Goal: Transaction & Acquisition: Purchase product/service

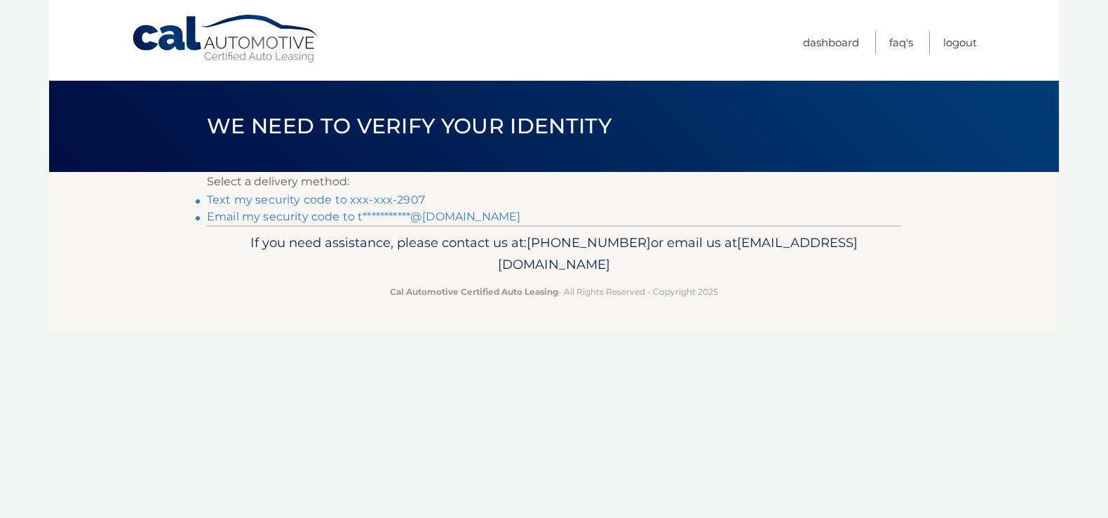
click at [315, 201] on link "Text my security code to xxx-xxx-2907" at bounding box center [316, 199] width 218 height 13
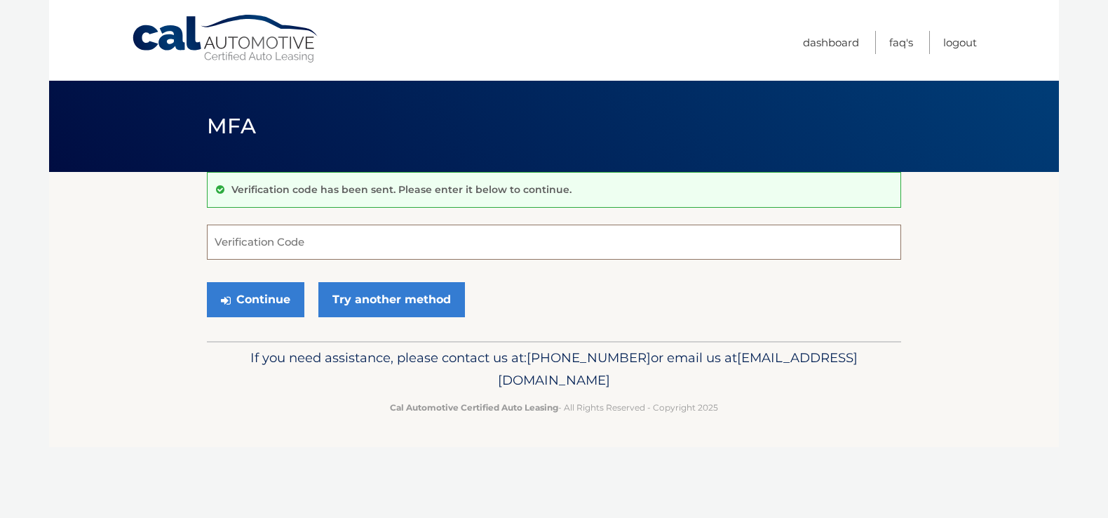
click at [252, 245] on input "Verification Code" at bounding box center [554, 241] width 694 height 35
type input "540625"
click at [239, 298] on button "Continue" at bounding box center [255, 299] width 97 height 35
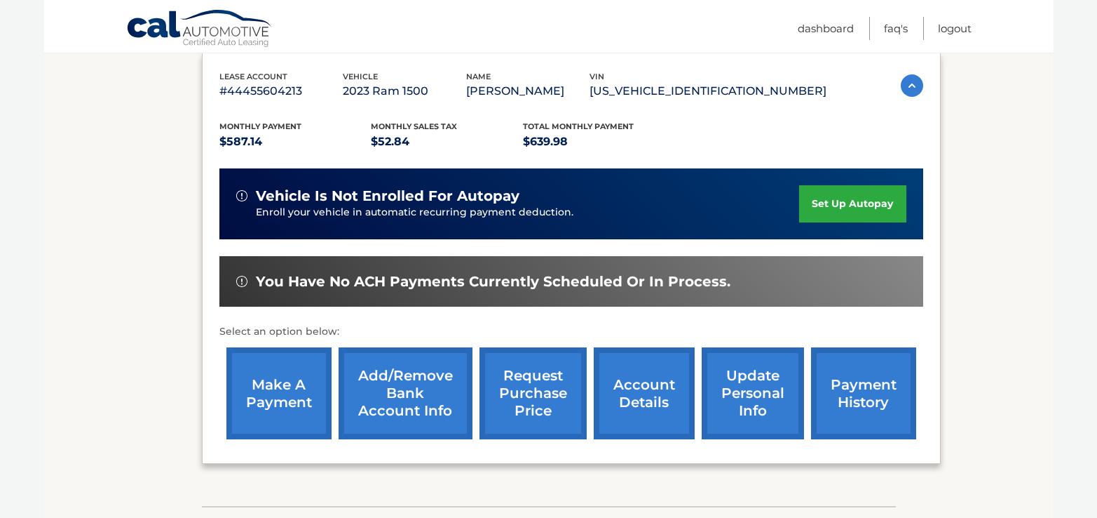
scroll to position [281, 0]
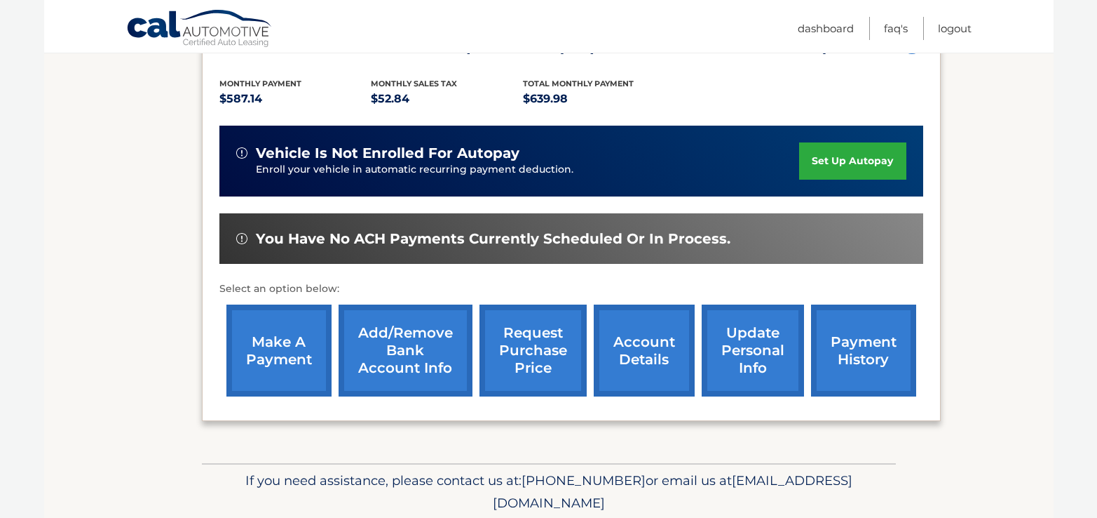
click at [265, 350] on link "make a payment" at bounding box center [279, 350] width 105 height 92
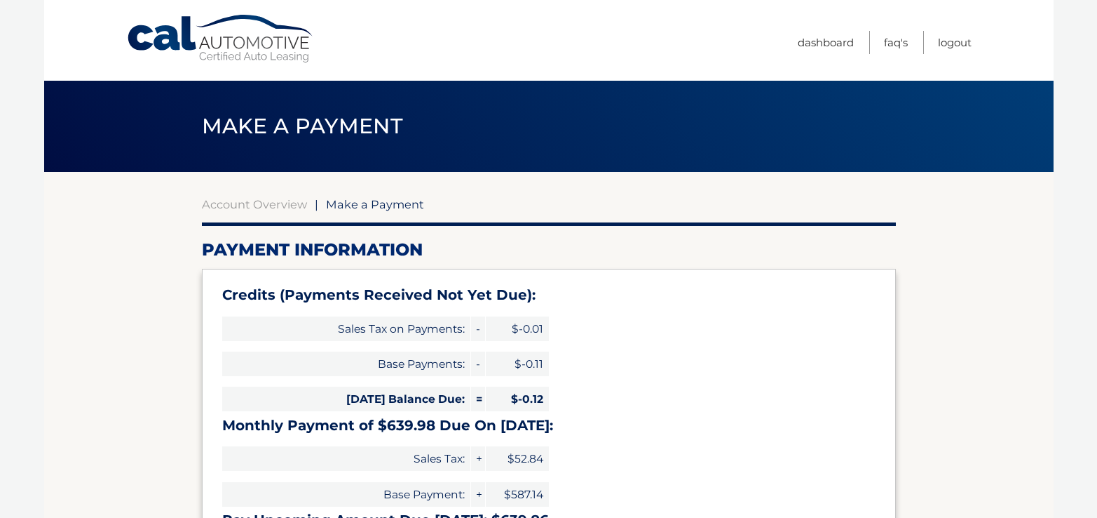
select select "MzEzNzA0ZDMtYWQ0MC00NjM5LWE3ODItZjJkMjJkYmYyZTRm"
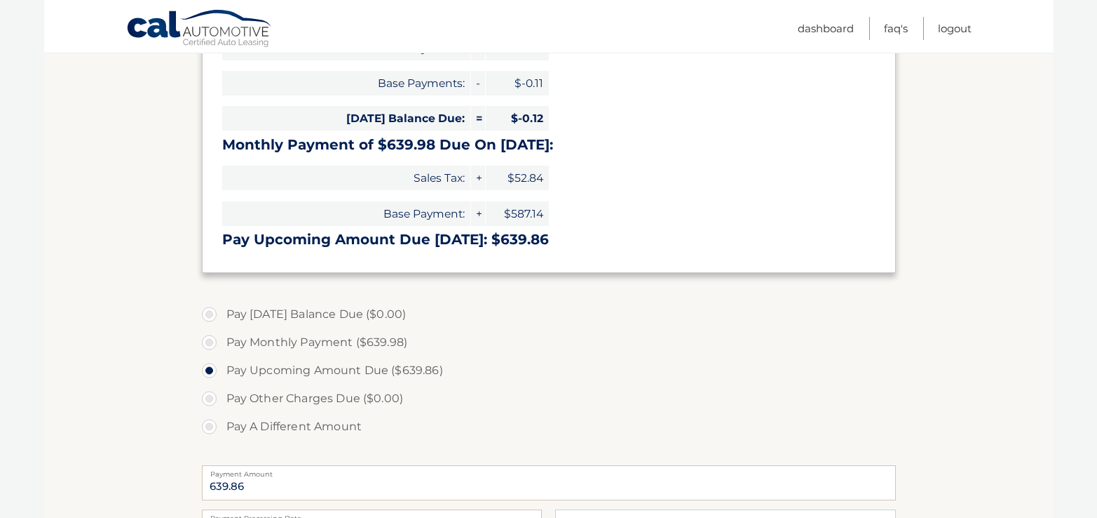
scroll to position [351, 0]
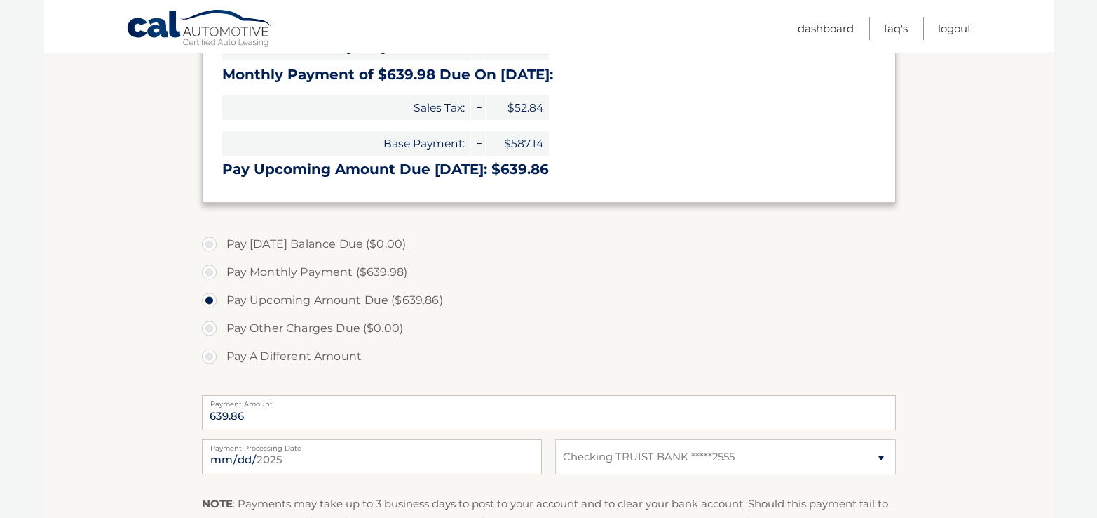
click at [213, 354] on label "Pay A Different Amount" at bounding box center [549, 356] width 694 height 28
click at [213, 354] on input "Pay A Different Amount" at bounding box center [215, 353] width 14 height 22
radio input "true"
click at [252, 414] on input "Payment Amount" at bounding box center [549, 412] width 694 height 35
click at [227, 416] on input "640" at bounding box center [549, 412] width 694 height 35
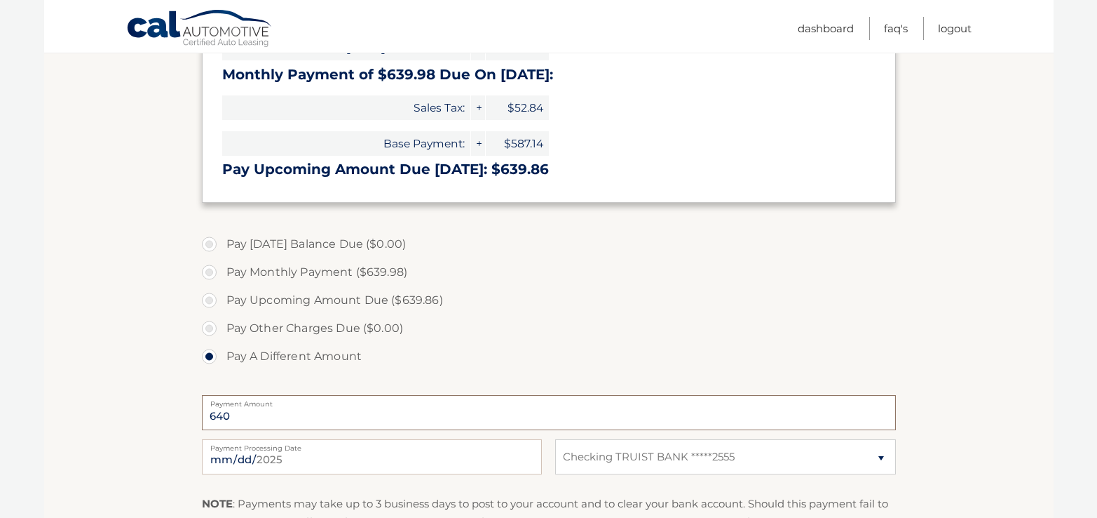
type input "640.00"
click at [1011, 318] on section "Account Overview | Make a Payment Payment Information Credits (Payments Receive…" at bounding box center [549, 230] width 1010 height 818
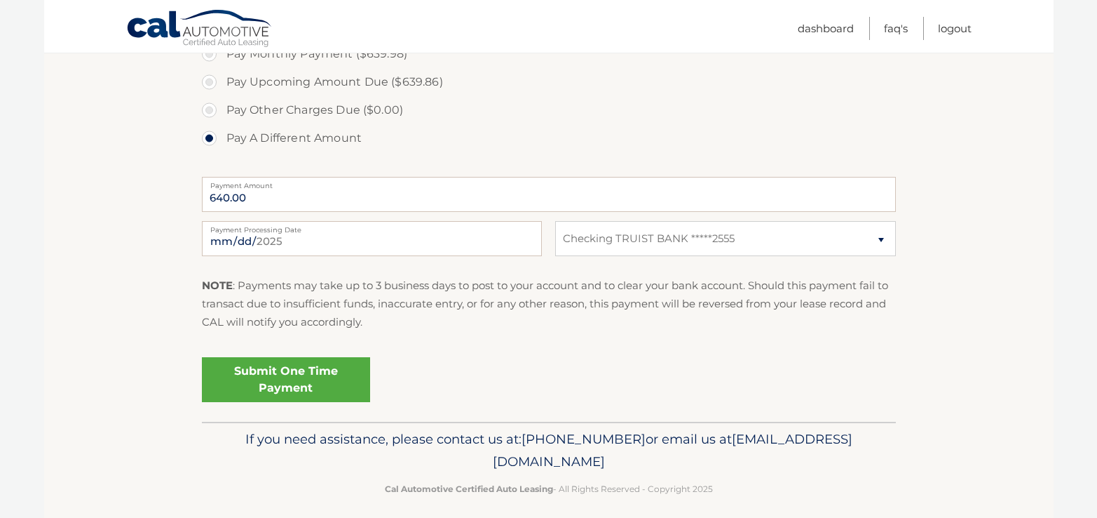
scroll to position [579, 0]
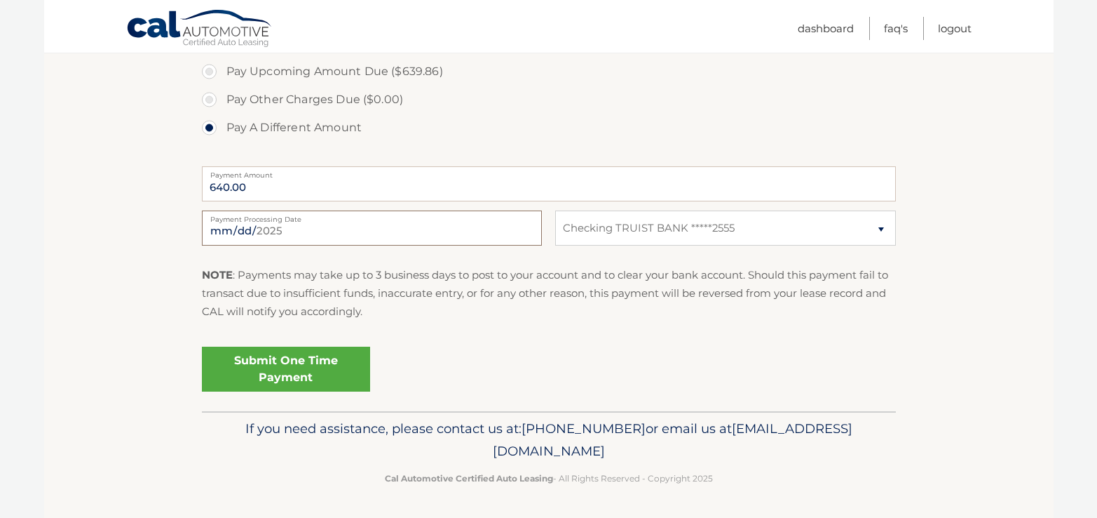
click at [243, 230] on input "2025-08-19" at bounding box center [372, 227] width 340 height 35
click at [230, 225] on input "2025-08-19" at bounding box center [372, 227] width 340 height 35
type input "2025-08-21"
click at [997, 323] on section "Account Overview | Make a Payment Payment Information Credits (Payments Receive…" at bounding box center [549, 2] width 1010 height 818
click at [308, 364] on link "Submit One Time Payment" at bounding box center [286, 368] width 168 height 45
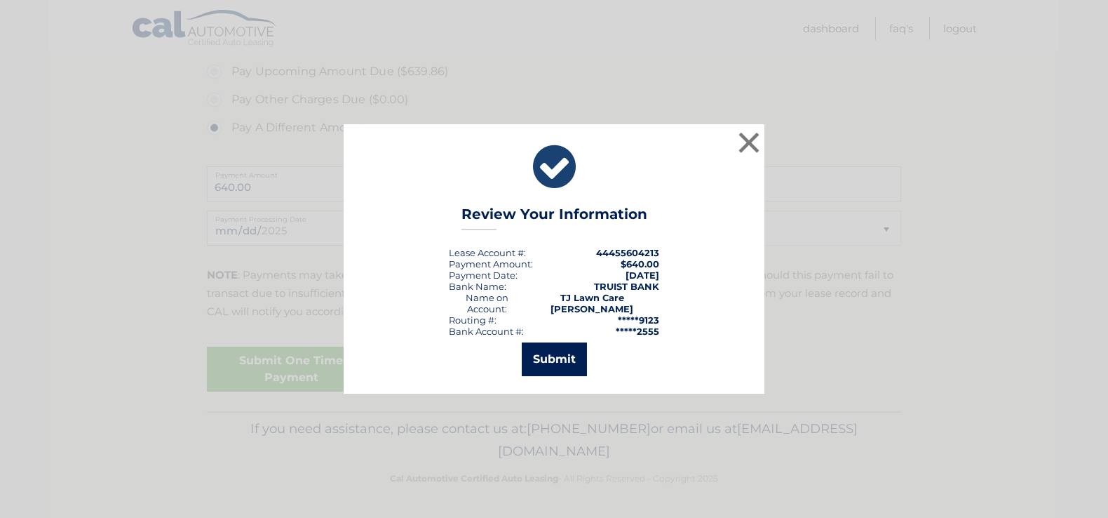
click at [555, 356] on button "Submit" at bounding box center [554, 359] width 65 height 34
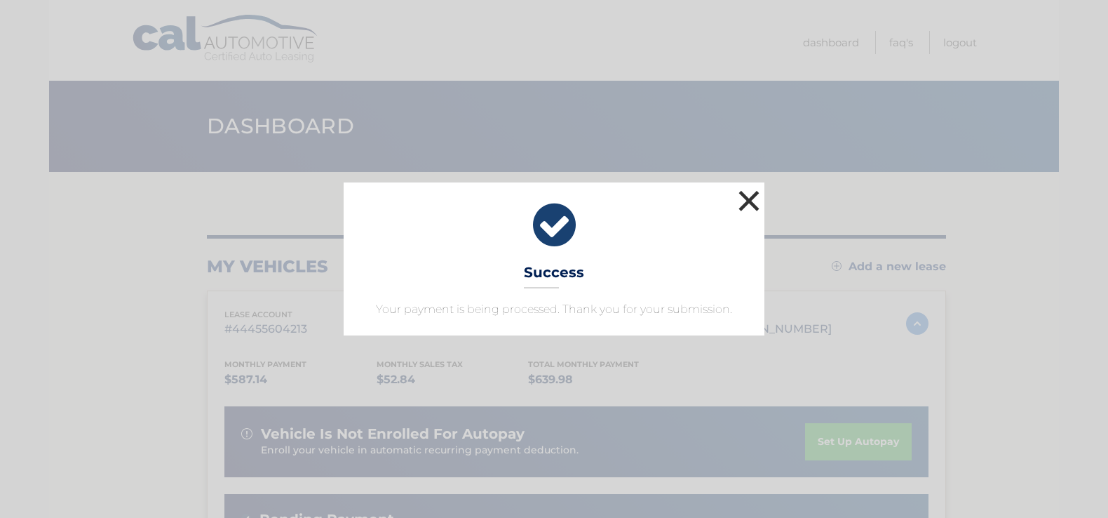
click at [749, 194] on button "×" at bounding box center [749, 201] width 28 height 28
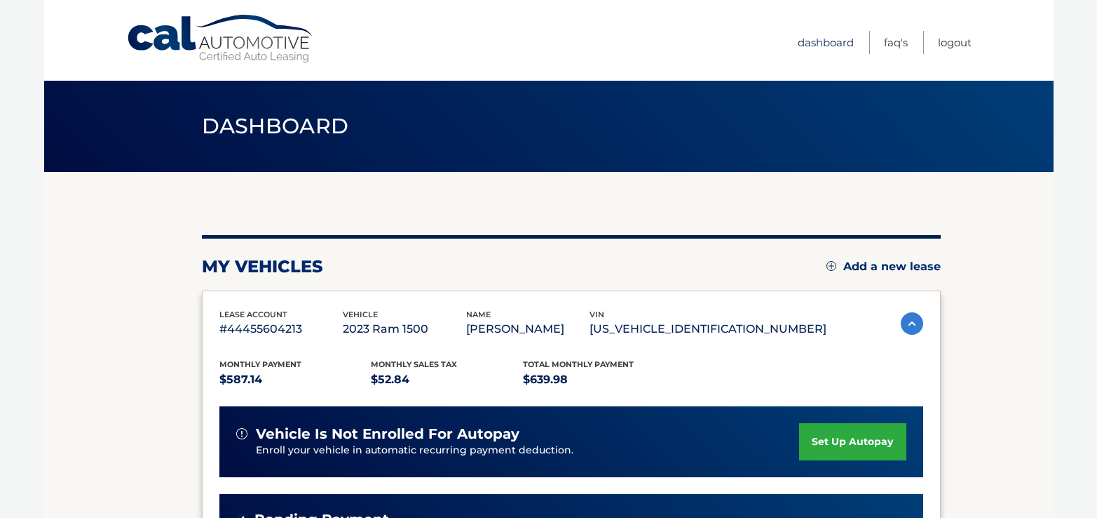
click at [834, 43] on link "Dashboard" at bounding box center [826, 42] width 56 height 23
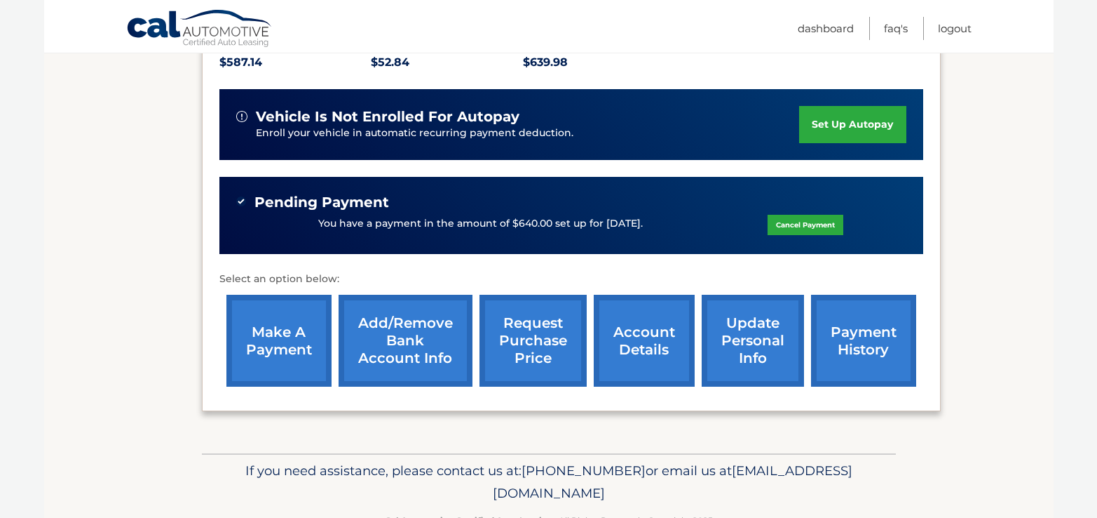
scroll to position [351, 0]
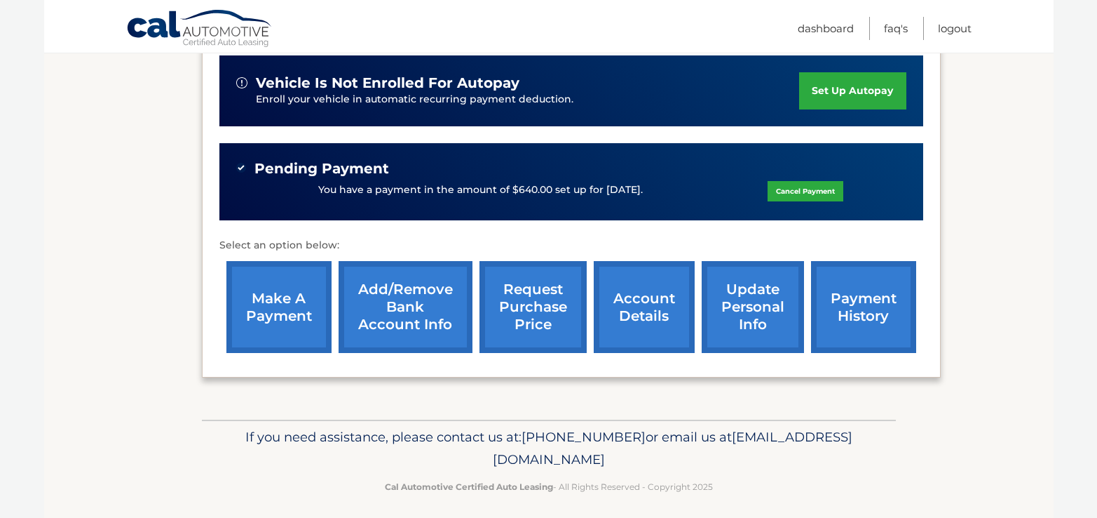
click at [649, 316] on link "account details" at bounding box center [644, 307] width 101 height 92
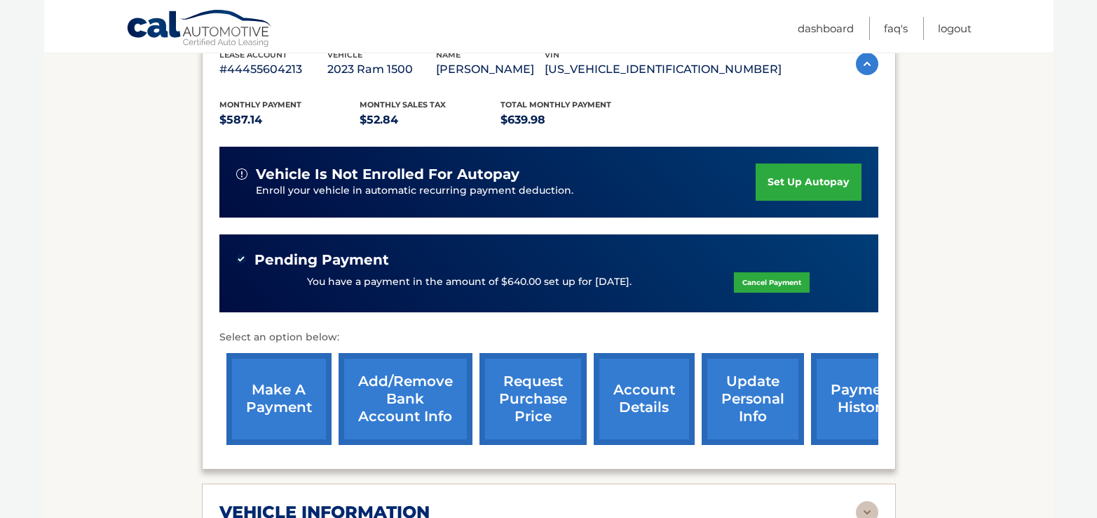
scroll to position [281, 0]
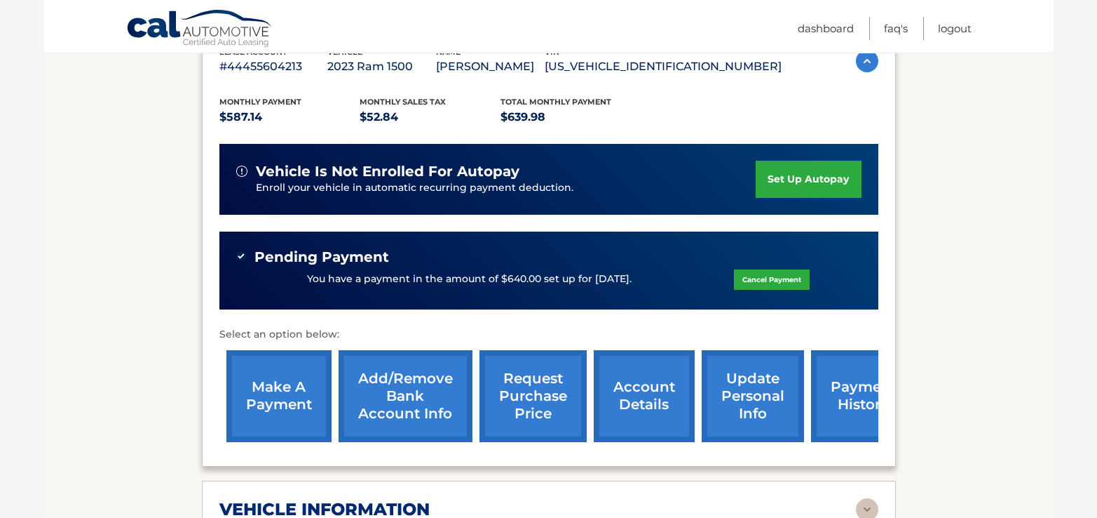
click at [853, 393] on link "payment history" at bounding box center [863, 396] width 105 height 92
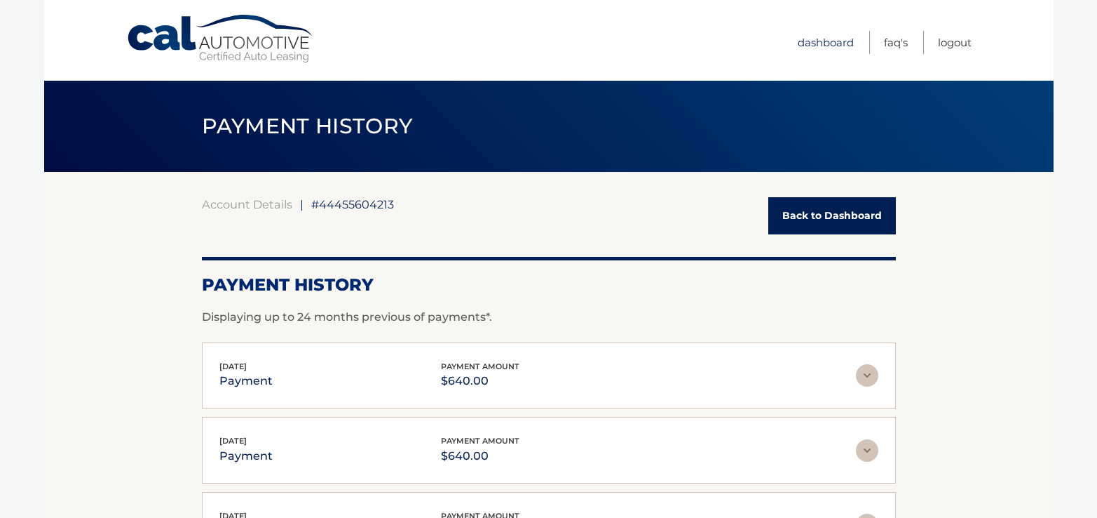
click at [811, 41] on link "Dashboard" at bounding box center [826, 42] width 56 height 23
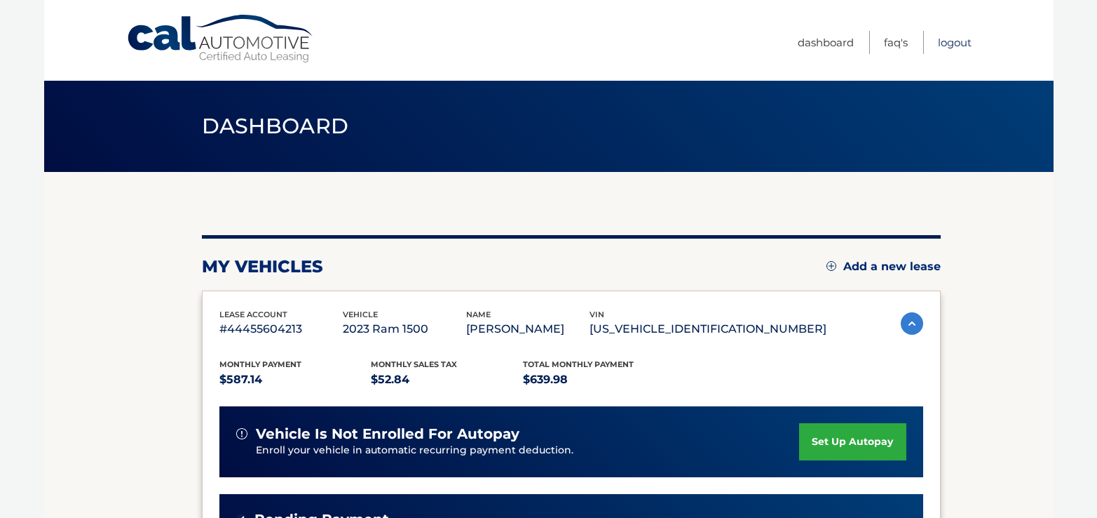
click at [958, 44] on link "Logout" at bounding box center [955, 42] width 34 height 23
